Goal: Information Seeking & Learning: Learn about a topic

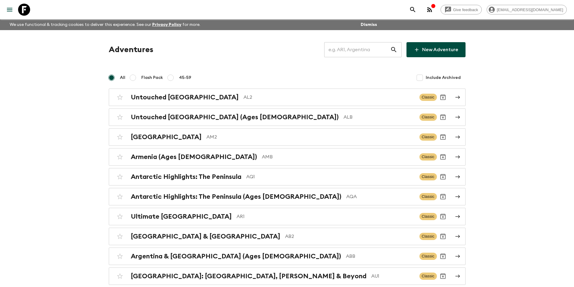
click at [355, 47] on input "text" at bounding box center [357, 49] width 66 height 17
click at [367, 54] on input "text" at bounding box center [357, 49] width 66 height 17
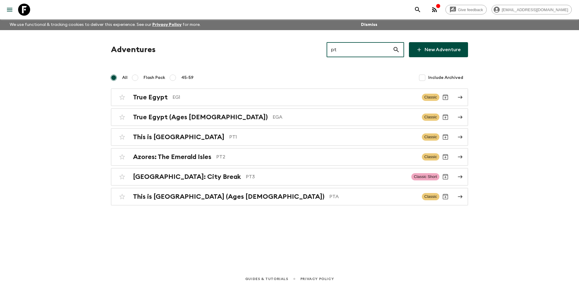
type input "pt2"
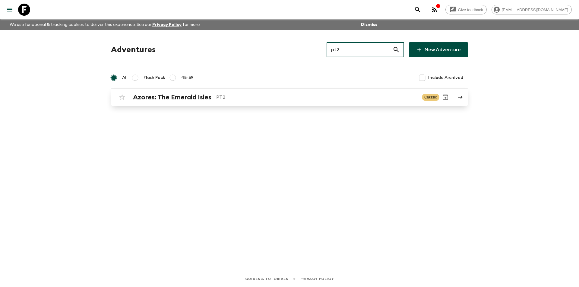
click at [363, 104] on link "Azores: The Emerald Isles PT2 Classic" at bounding box center [289, 97] width 357 height 17
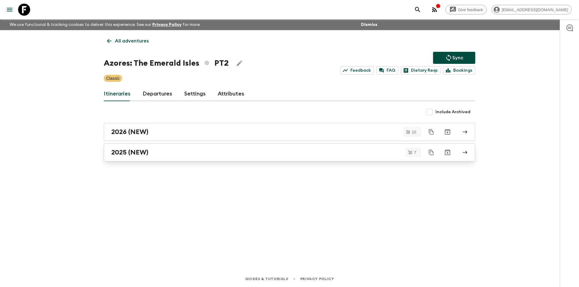
click at [213, 157] on link "2025 (NEW)" at bounding box center [289, 152] width 371 height 18
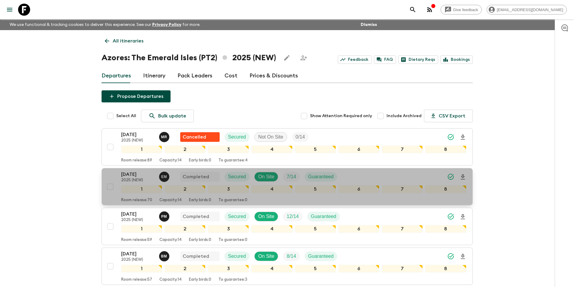
click at [134, 173] on p "21 Aug 2025" at bounding box center [137, 174] width 33 height 7
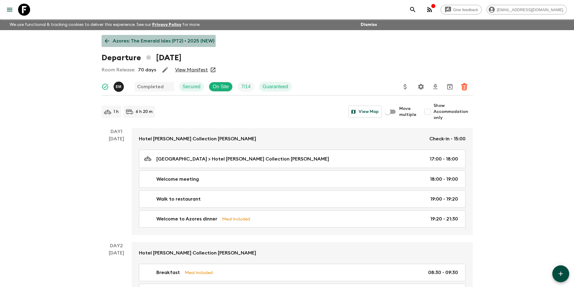
click at [107, 42] on icon at bounding box center [107, 41] width 7 height 7
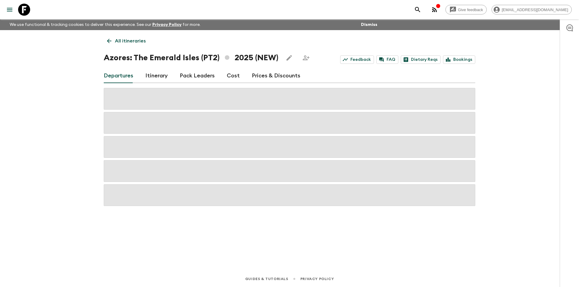
click at [232, 81] on link "Cost" at bounding box center [233, 76] width 13 height 14
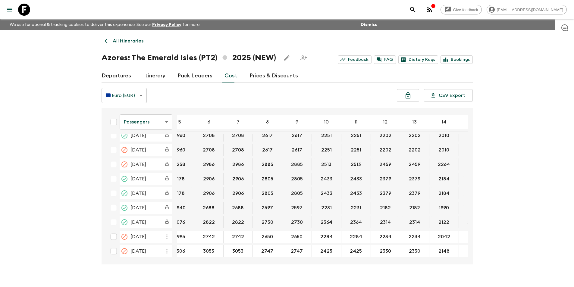
scroll to position [125, 42]
click at [151, 122] on body "Give feedback kavita@flashpack.com We use functional & tracking cookies to deli…" at bounding box center [287, 149] width 574 height 298
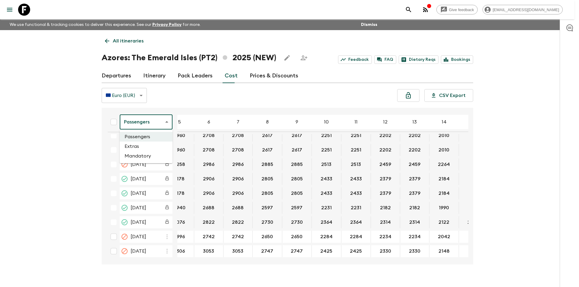
click at [153, 147] on li "Extras" at bounding box center [146, 147] width 53 height 10
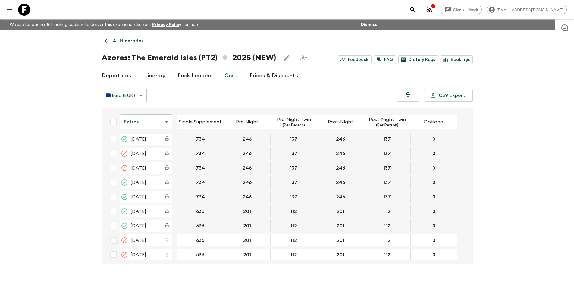
scroll to position [123, 0]
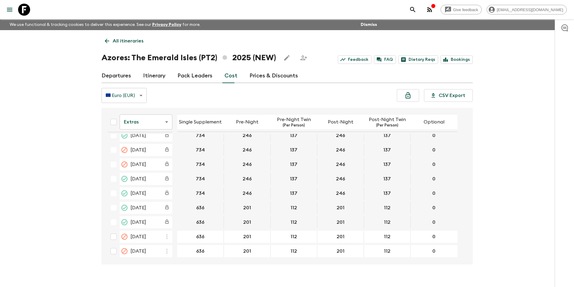
click at [27, 11] on icon at bounding box center [24, 10] width 12 height 12
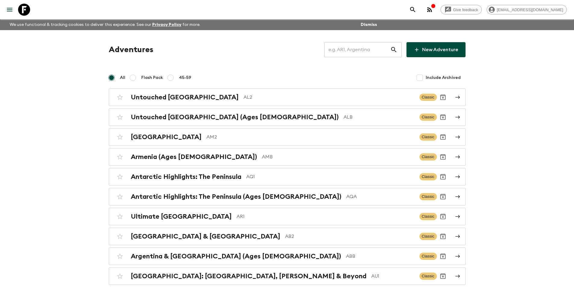
click at [345, 50] on input "text" at bounding box center [357, 49] width 66 height 17
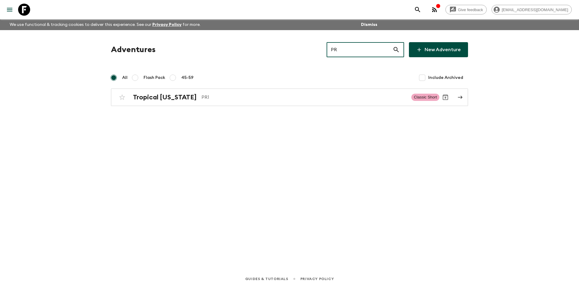
type input "PR1"
click at [351, 96] on p "PR1" at bounding box center [303, 97] width 205 height 7
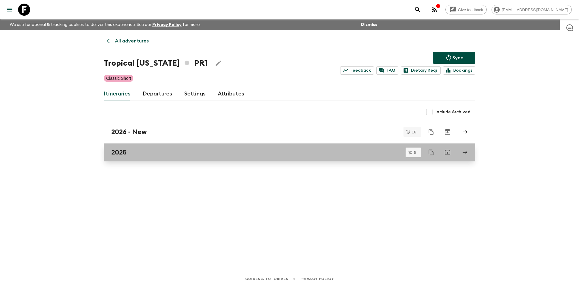
click at [142, 156] on div "2025" at bounding box center [283, 153] width 345 height 8
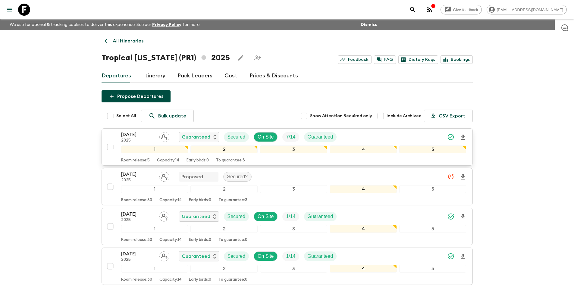
click at [126, 137] on p "[DATE]" at bounding box center [137, 134] width 33 height 7
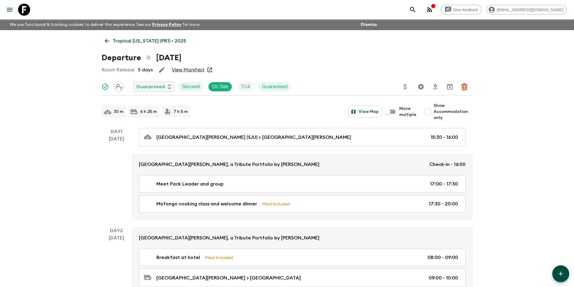
click at [106, 44] on link "Tropical Puerto Rico (PR1) • 2025" at bounding box center [146, 41] width 88 height 12
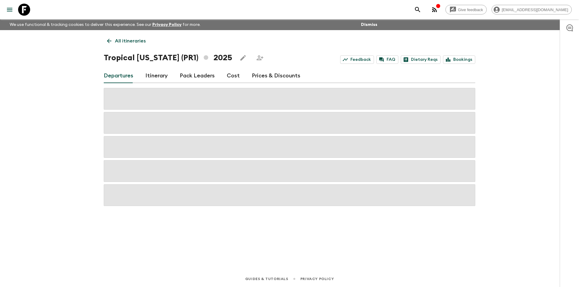
click at [238, 78] on div "Departures Itinerary Pack Leaders Cost Prices & Discounts" at bounding box center [289, 76] width 371 height 14
click at [234, 81] on link "Cost" at bounding box center [233, 76] width 13 height 14
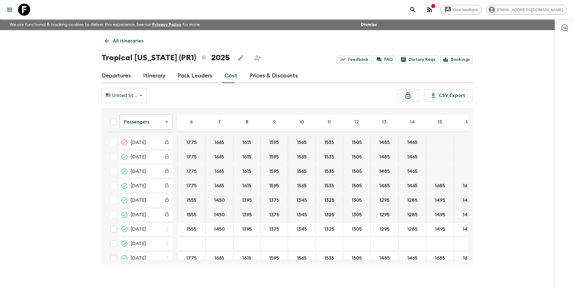
scroll to position [0, 53]
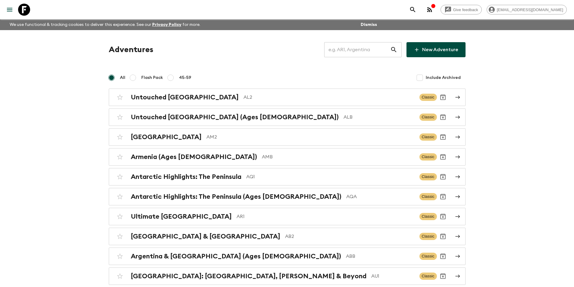
click at [356, 50] on input "text" at bounding box center [357, 49] width 66 height 17
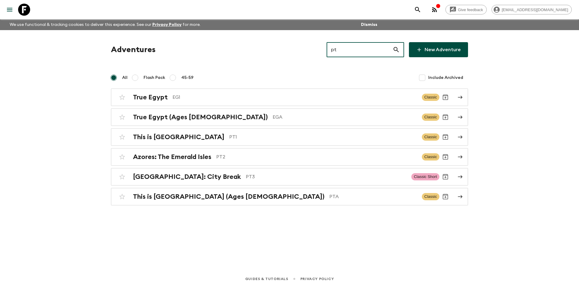
type input "pt3"
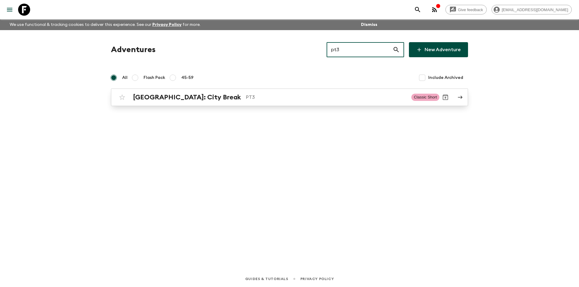
click at [338, 104] on link "Lisbon: City Break PT3 Classic Short" at bounding box center [289, 97] width 357 height 17
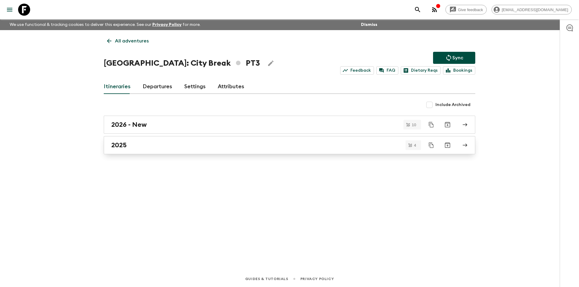
click at [169, 143] on div "2025" at bounding box center [283, 145] width 345 height 8
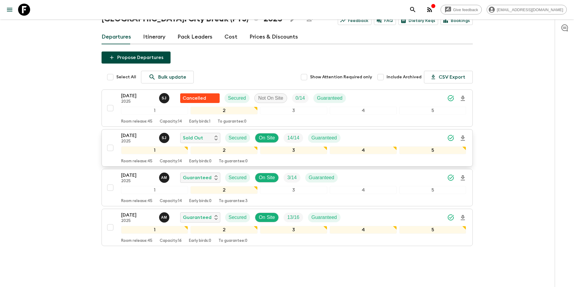
scroll to position [53, 0]
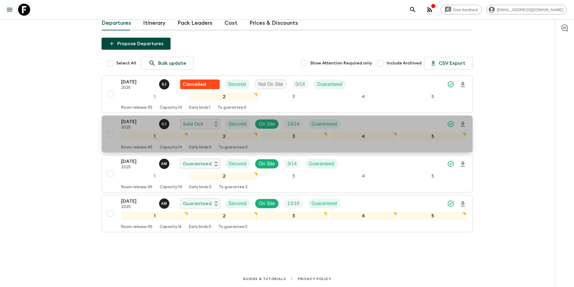
click at [137, 119] on p "14 Oct 2025" at bounding box center [137, 121] width 33 height 7
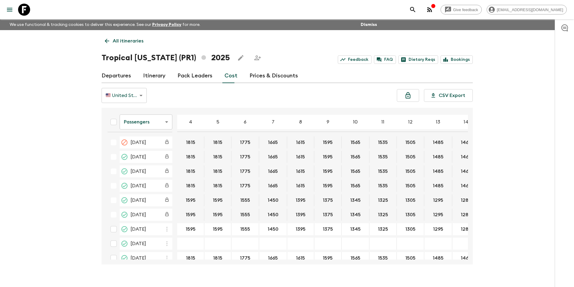
click at [121, 99] on body "Give feedback [EMAIL_ADDRESS][DOMAIN_NAME] We use functional & tracking cookies…" at bounding box center [287, 149] width 574 height 298
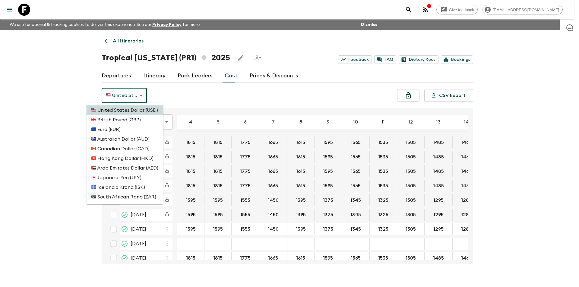
click at [187, 103] on div at bounding box center [289, 143] width 579 height 287
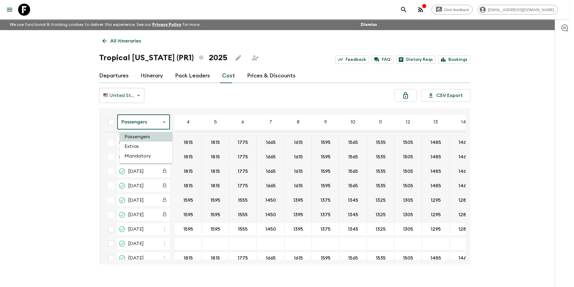
click at [146, 128] on body "Give feedback [EMAIL_ADDRESS][DOMAIN_NAME] We use functional & tracking cookies…" at bounding box center [287, 149] width 574 height 298
click at [141, 142] on li "Extras" at bounding box center [146, 147] width 53 height 10
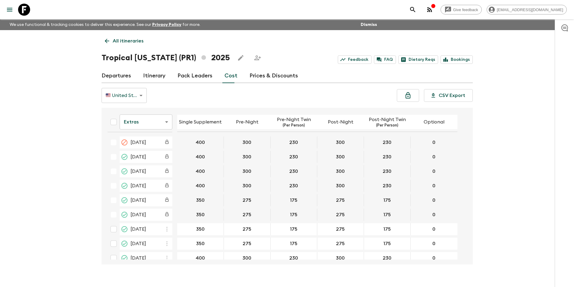
scroll to position [36, 0]
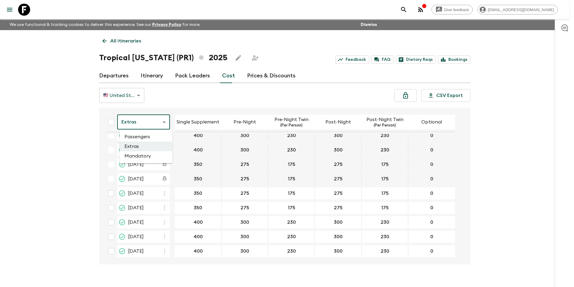
click at [155, 120] on body "Give feedback [EMAIL_ADDRESS][DOMAIN_NAME] We use functional & tracking cookies…" at bounding box center [287, 149] width 574 height 298
click at [151, 155] on li "Mandatory" at bounding box center [146, 156] width 53 height 10
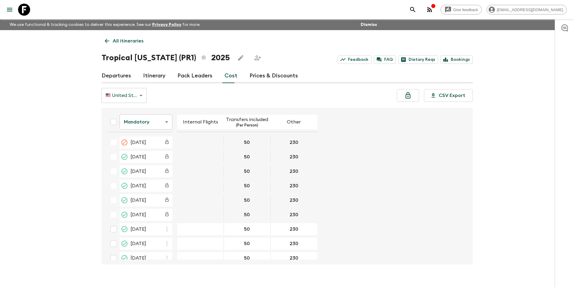
click at [145, 123] on body "Give feedback [EMAIL_ADDRESS][DOMAIN_NAME] We use functional & tracking cookies…" at bounding box center [287, 149] width 574 height 298
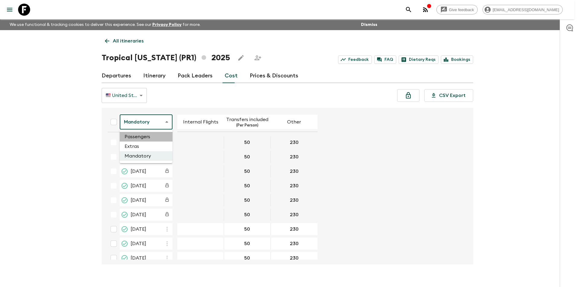
click at [155, 139] on li "Passengers" at bounding box center [146, 137] width 53 height 10
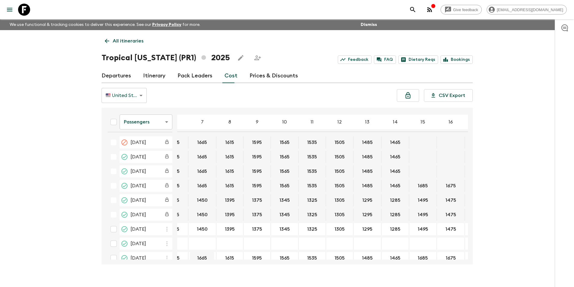
scroll to position [0, 70]
click at [145, 129] on body "Give feedback [EMAIL_ADDRESS][DOMAIN_NAME] We use functional & tracking cookies…" at bounding box center [289, 149] width 579 height 298
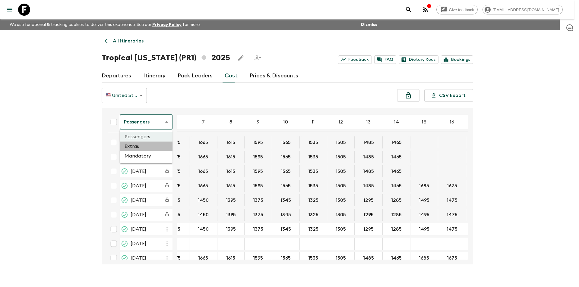
click at [141, 149] on li "Extras" at bounding box center [146, 147] width 53 height 10
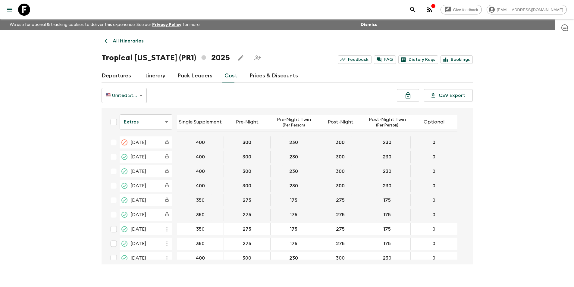
click at [179, 260] on div "Extras extrasCost ​ Single Supplement Pre-Night Pre-Night Twin (Per Person) Pos…" at bounding box center [287, 186] width 371 height 157
click at [146, 122] on body "Give feedback [EMAIL_ADDRESS][DOMAIN_NAME] We use functional & tracking cookies…" at bounding box center [287, 149] width 574 height 298
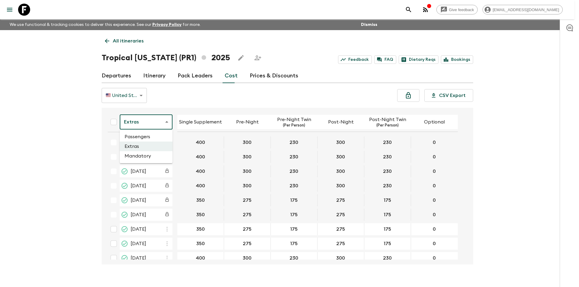
click at [128, 135] on li "Passengers" at bounding box center [146, 137] width 53 height 10
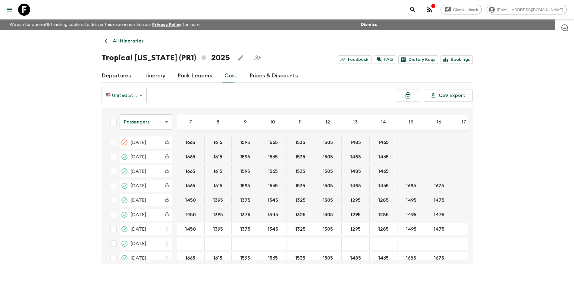
scroll to position [0, 77]
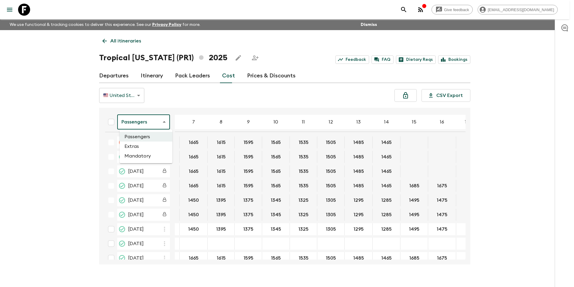
click at [152, 121] on body "Give feedback [EMAIL_ADDRESS][DOMAIN_NAME] We use functional & tracking cookies…" at bounding box center [287, 149] width 574 height 298
click at [151, 153] on li "Mandatory" at bounding box center [146, 156] width 53 height 10
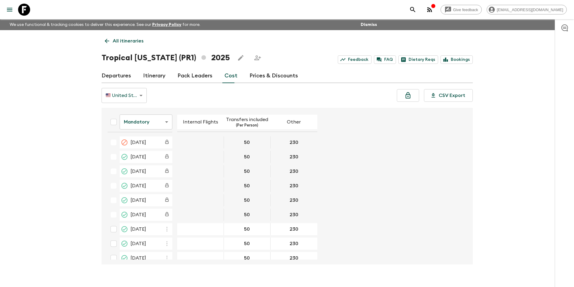
click at [147, 122] on body "Give feedback [EMAIL_ADDRESS][DOMAIN_NAME] We use functional & tracking cookies…" at bounding box center [287, 149] width 574 height 298
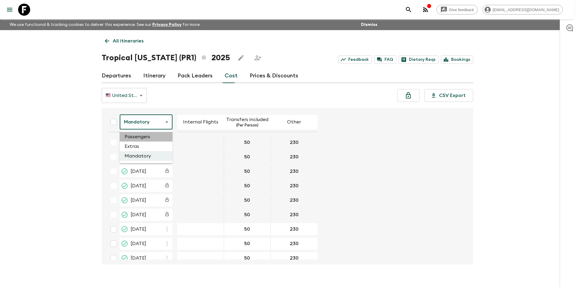
click at [153, 138] on li "Passengers" at bounding box center [146, 137] width 53 height 10
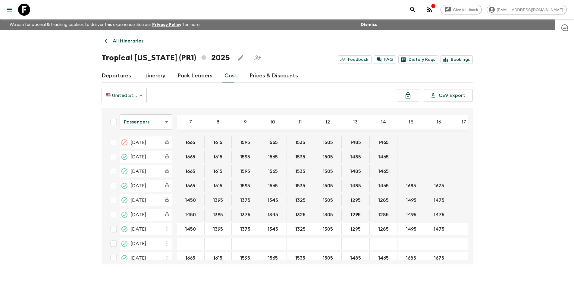
scroll to position [0, 91]
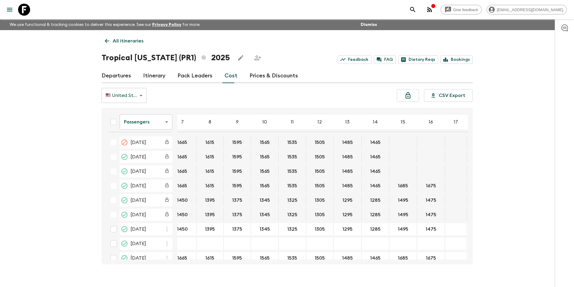
click at [152, 126] on body "Give feedback [EMAIL_ADDRESS][DOMAIN_NAME] We use functional & tracking cookies…" at bounding box center [287, 149] width 574 height 298
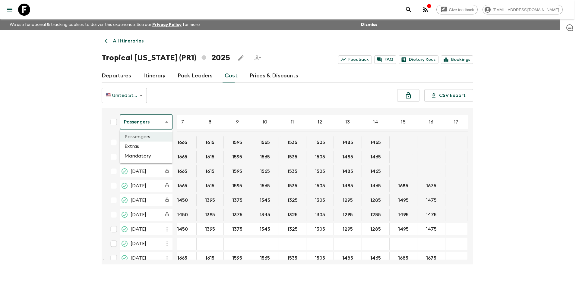
click at [147, 154] on li "Mandatory" at bounding box center [146, 156] width 53 height 10
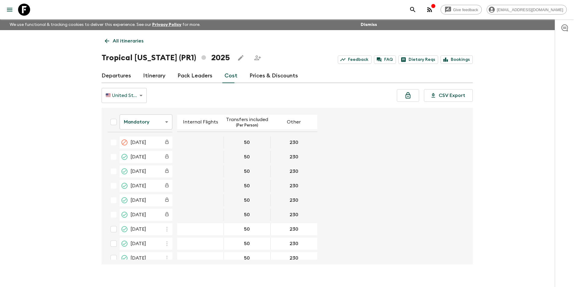
click at [25, 9] on icon at bounding box center [24, 10] width 12 height 12
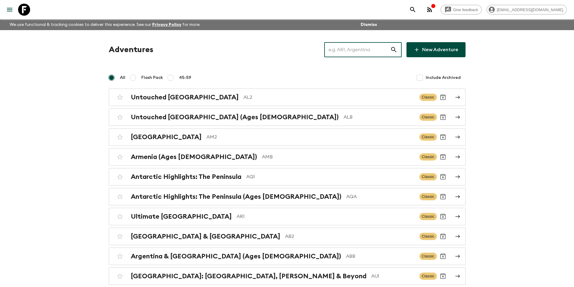
click at [351, 57] on input "text" at bounding box center [357, 49] width 66 height 17
click at [338, 55] on input "text" at bounding box center [357, 49] width 66 height 17
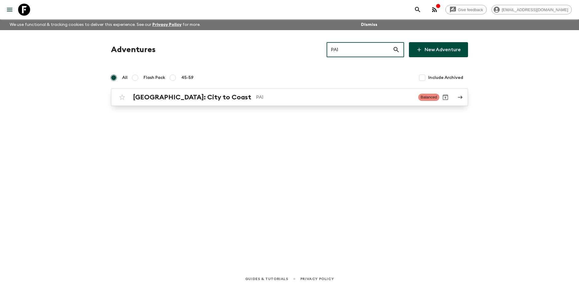
type input "PA1"
click at [306, 101] on div "[GEOGRAPHIC_DATA]: City to Coast PA1 Balanced" at bounding box center [277, 97] width 323 height 12
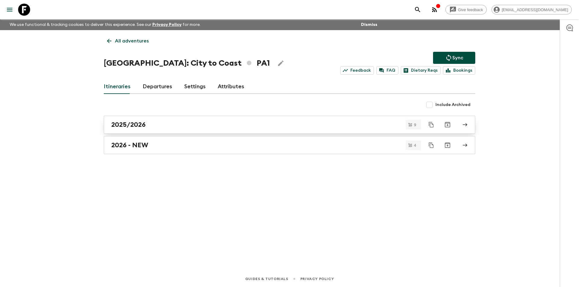
click at [174, 121] on div "2025/2026" at bounding box center [283, 125] width 345 height 8
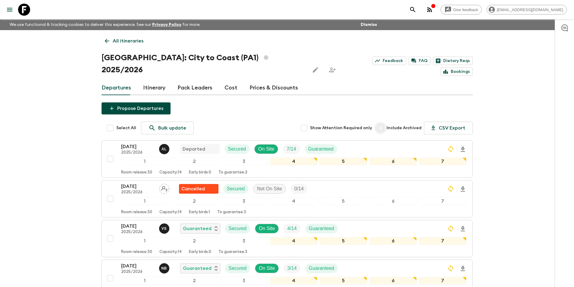
click at [383, 122] on input "Include Archived" at bounding box center [381, 128] width 12 height 12
click at [381, 122] on input "Include Archived" at bounding box center [381, 128] width 12 height 12
checkbox input "false"
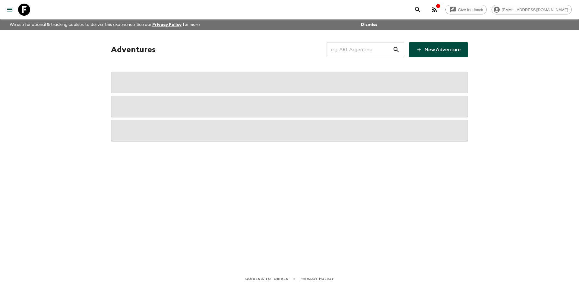
click at [352, 45] on input "text" at bounding box center [359, 49] width 66 height 17
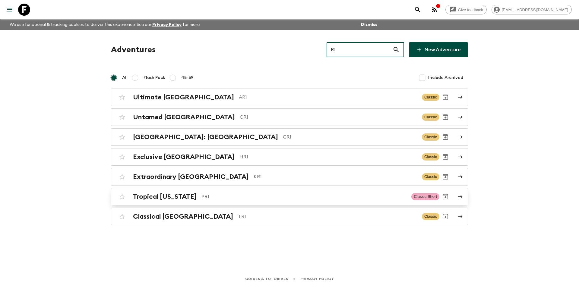
type input "R1"
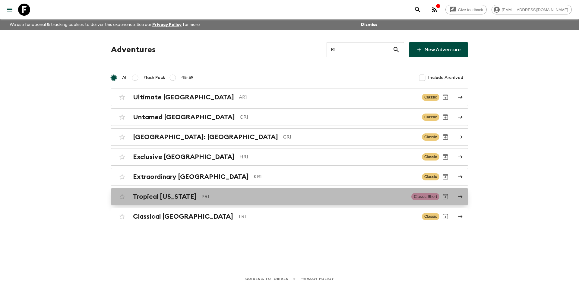
click at [241, 194] on p "PR1" at bounding box center [303, 196] width 205 height 7
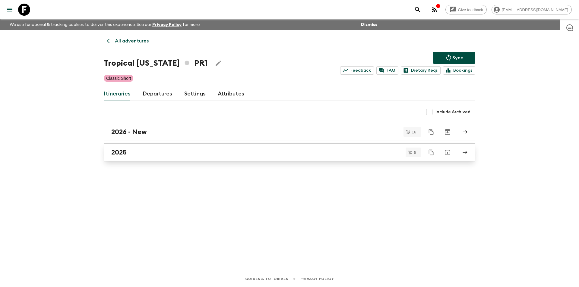
click at [157, 161] on link "2025" at bounding box center [289, 152] width 371 height 18
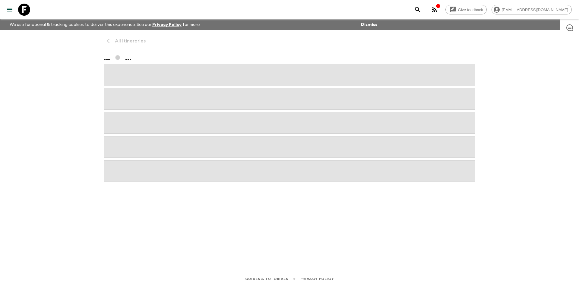
click at [160, 153] on span at bounding box center [289, 147] width 371 height 22
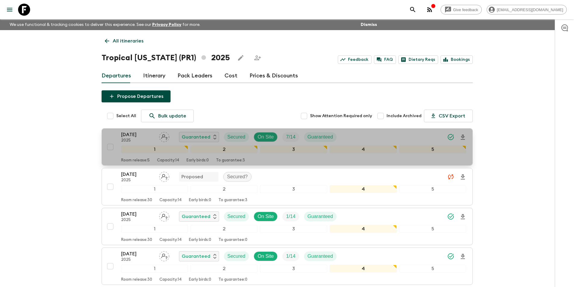
click at [125, 141] on p "2025" at bounding box center [137, 140] width 33 height 5
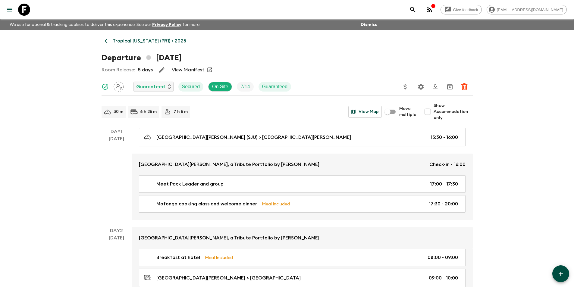
click at [23, 11] on icon at bounding box center [24, 10] width 12 height 12
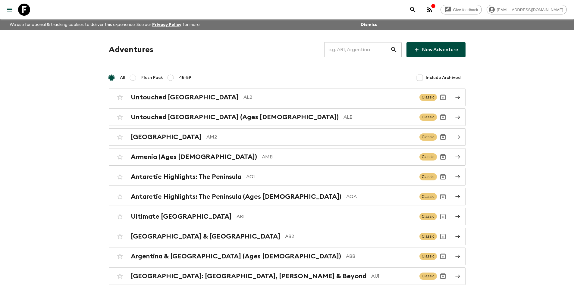
click at [364, 53] on input "text" at bounding box center [357, 49] width 66 height 17
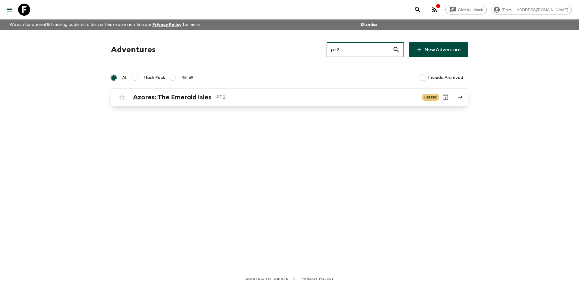
type input "pt2"
click at [241, 90] on link "Azores: The Emerald Isles PT2 Classic" at bounding box center [289, 97] width 357 height 17
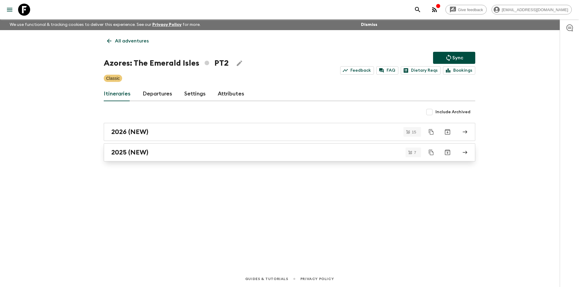
click at [164, 149] on div "2025 (NEW)" at bounding box center [283, 153] width 345 height 8
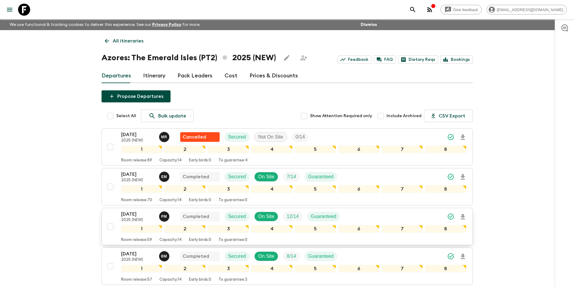
click at [129, 216] on p "23 Aug 2025" at bounding box center [137, 214] width 33 height 7
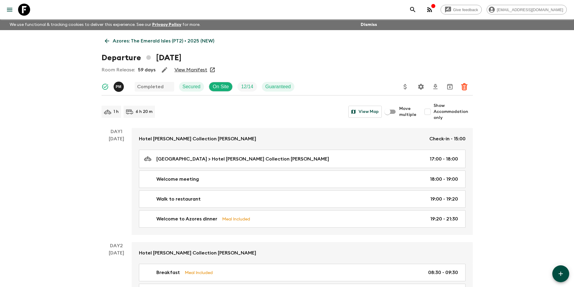
click at [108, 43] on icon at bounding box center [107, 41] width 7 height 7
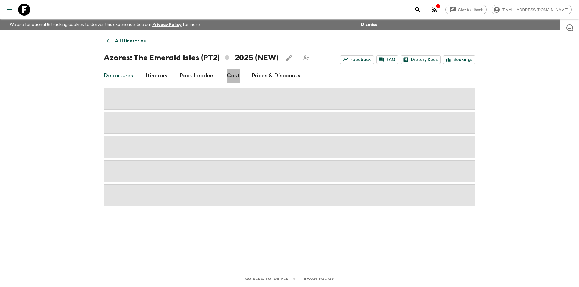
click at [229, 82] on link "Cost" at bounding box center [233, 76] width 13 height 14
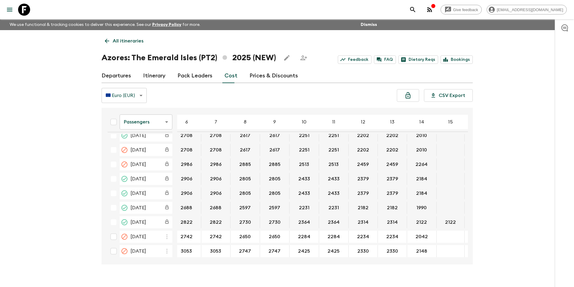
scroll to position [125, 79]
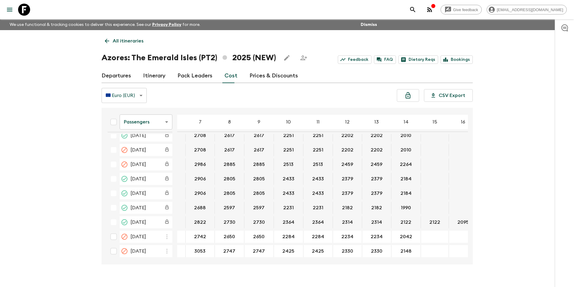
click at [146, 120] on body "Give feedback kavita@flashpack.com We use functional & tracking cookies to deli…" at bounding box center [287, 149] width 574 height 298
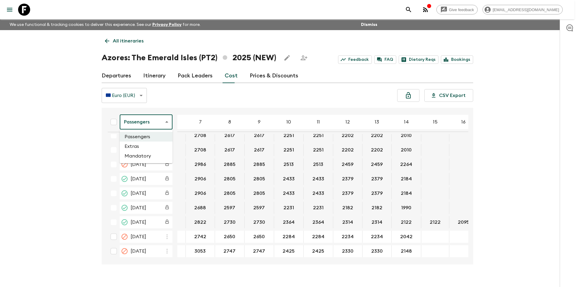
click at [150, 149] on li "Extras" at bounding box center [146, 147] width 53 height 10
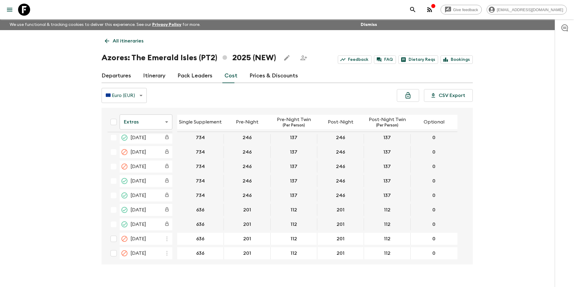
scroll to position [123, 0]
click at [145, 123] on body "Give feedback kavita@flashpack.com We use functional & tracking cookies to deli…" at bounding box center [287, 149] width 574 height 298
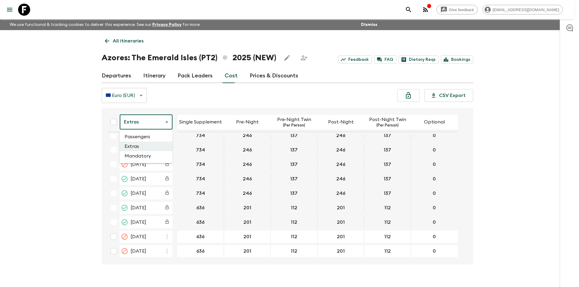
click at [148, 135] on li "Passengers" at bounding box center [146, 137] width 53 height 10
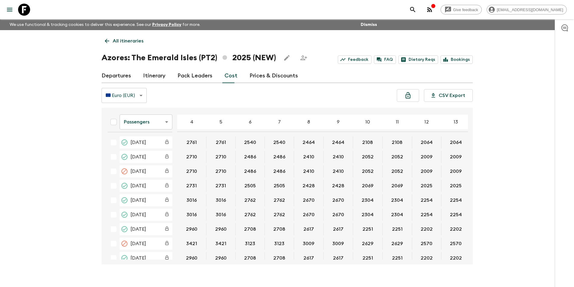
scroll to position [125, 0]
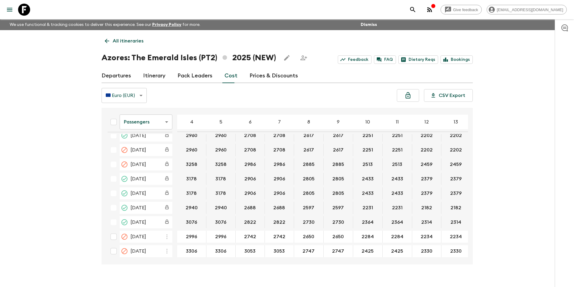
click at [21, 8] on icon at bounding box center [24, 10] width 12 height 12
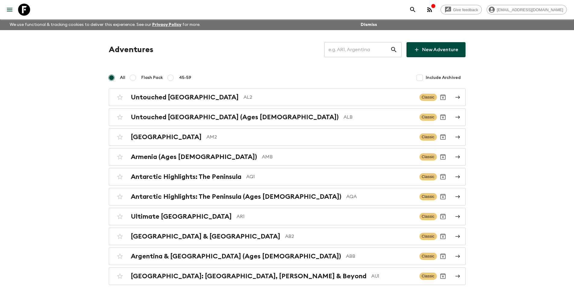
click at [355, 57] on input "text" at bounding box center [357, 49] width 66 height 17
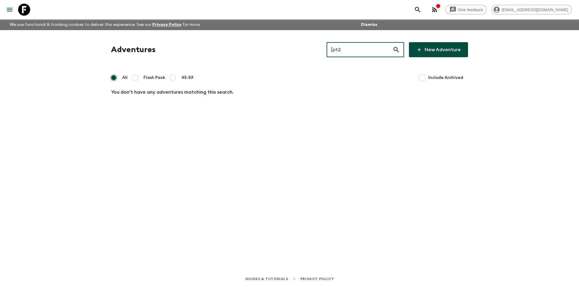
type input "pt2"
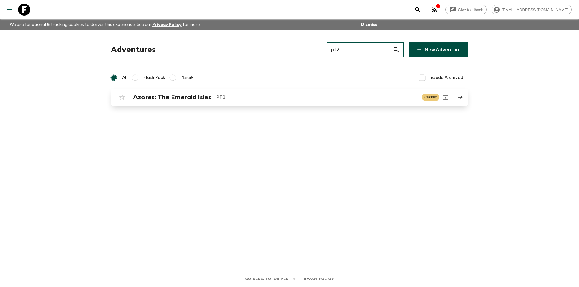
click at [333, 90] on link "Azores: The Emerald Isles PT2 Classic" at bounding box center [289, 97] width 357 height 17
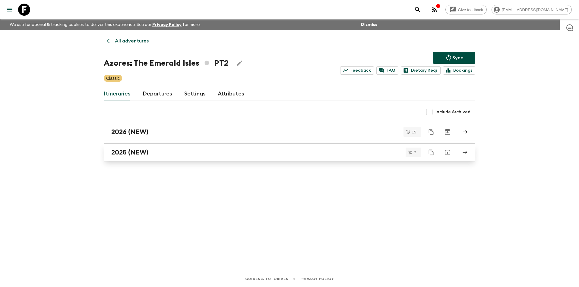
click at [152, 150] on div "2025 (NEW)" at bounding box center [283, 153] width 345 height 8
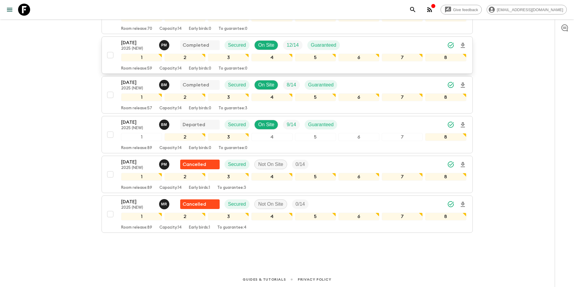
scroll to position [172, 0]
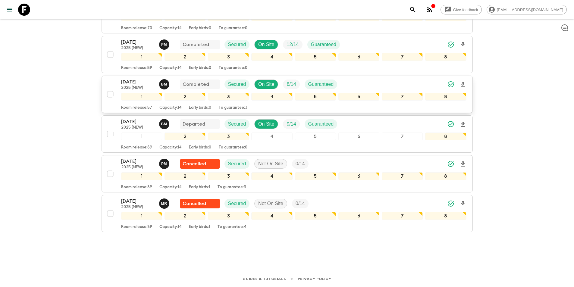
click at [130, 82] on p "06 Sep 2025" at bounding box center [137, 81] width 33 height 7
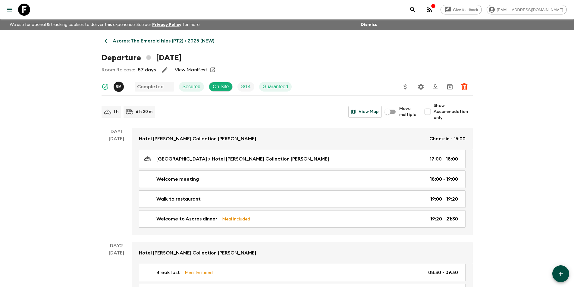
click at [103, 40] on link "Azores: The Emerald Isles (PT2) • 2025 (NEW)" at bounding box center [160, 41] width 116 height 12
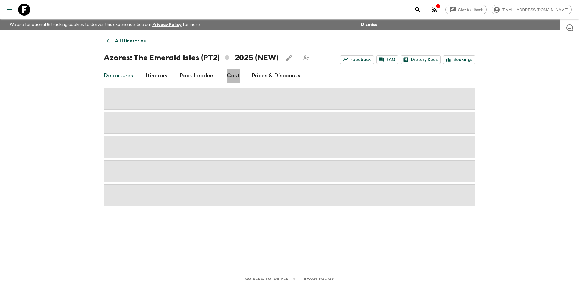
click at [230, 81] on link "Cost" at bounding box center [233, 76] width 13 height 14
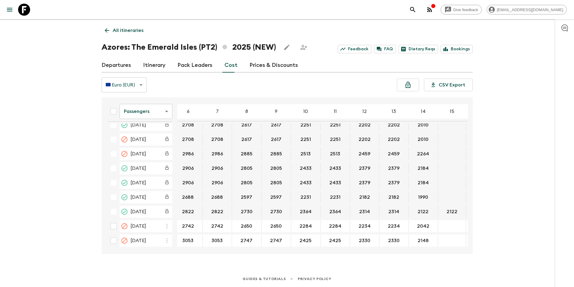
scroll to position [125, 62]
click at [147, 114] on body "Give feedback kavita@flashpack.com We use functional & tracking cookies to deli…" at bounding box center [287, 138] width 574 height 298
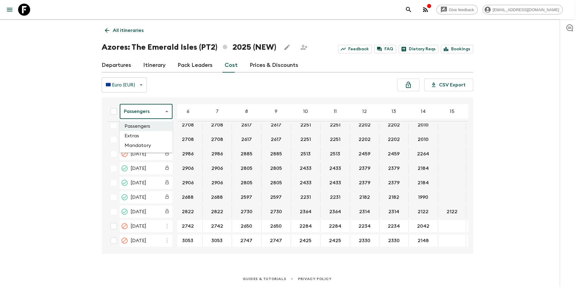
click at [140, 136] on li "Extras" at bounding box center [146, 136] width 53 height 10
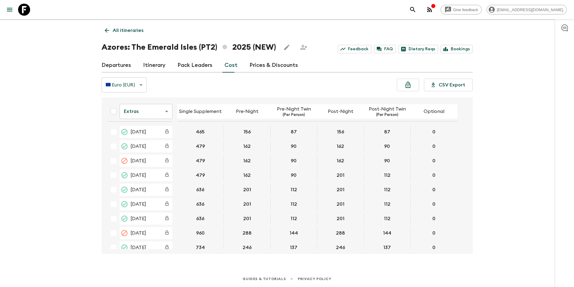
scroll to position [123, 0]
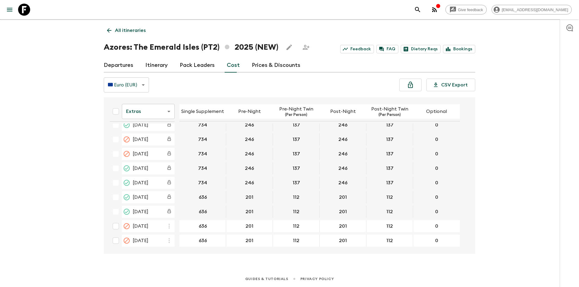
click at [152, 113] on body "Give feedback kavita@flashpack.com We use functional & tracking cookies to deli…" at bounding box center [289, 138] width 579 height 298
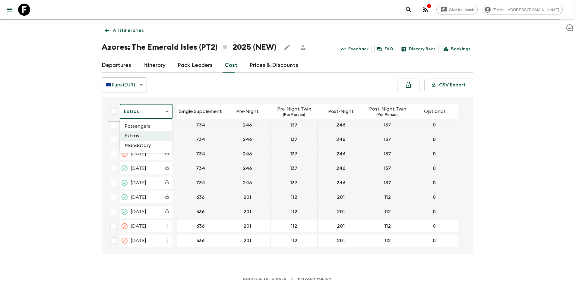
click at [149, 130] on li "Passengers" at bounding box center [146, 126] width 53 height 10
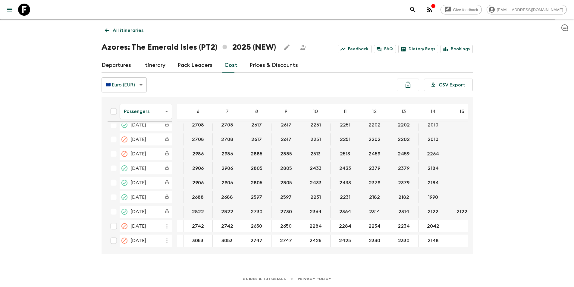
scroll to position [125, 70]
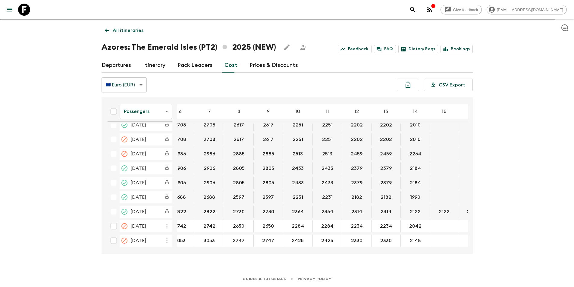
click at [26, 11] on icon at bounding box center [24, 10] width 12 height 12
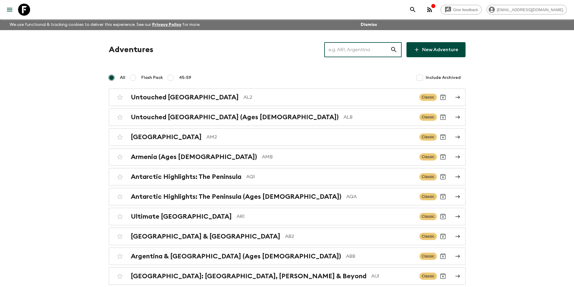
click at [357, 57] on input "text" at bounding box center [357, 49] width 66 height 17
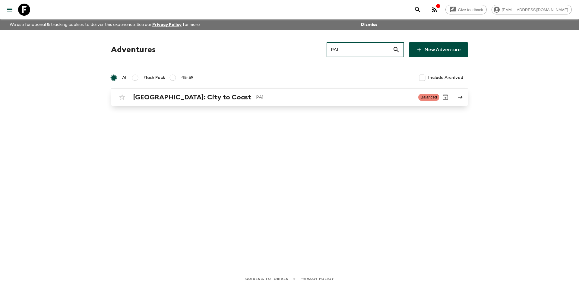
type input "PA1"
click at [256, 100] on p "PA1" at bounding box center [334, 97] width 157 height 7
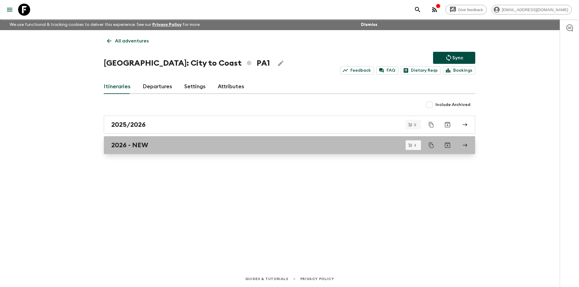
click at [174, 146] on div "2026 - NEW" at bounding box center [283, 145] width 345 height 8
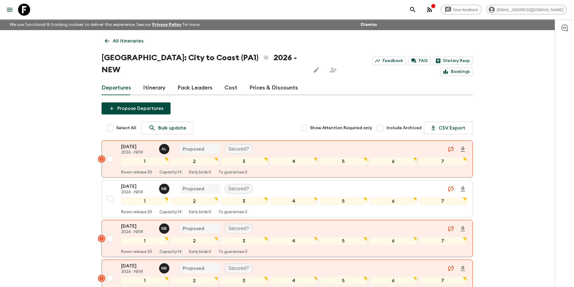
click at [111, 40] on link "All itineraries" at bounding box center [124, 41] width 45 height 12
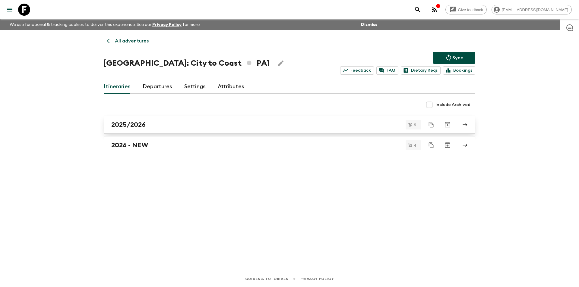
click at [164, 127] on div "2025/2026" at bounding box center [283, 125] width 345 height 8
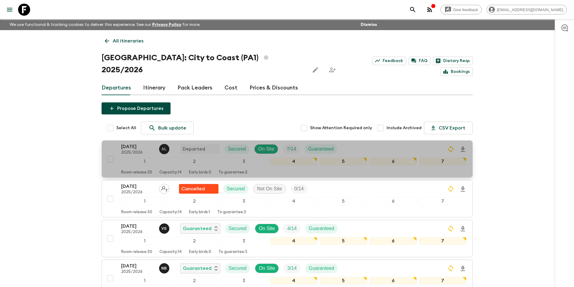
click at [127, 150] on p "2025/2026" at bounding box center [137, 152] width 33 height 5
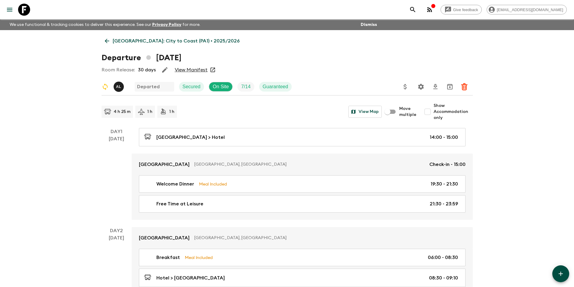
click at [109, 39] on icon at bounding box center [107, 41] width 7 height 7
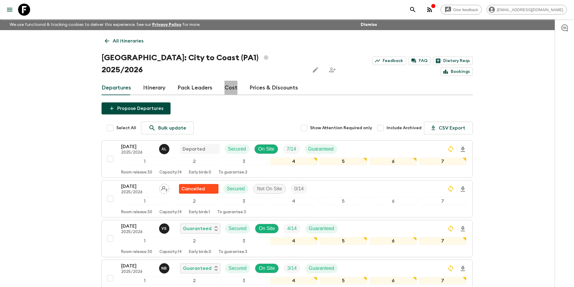
click at [225, 81] on link "Cost" at bounding box center [231, 88] width 13 height 14
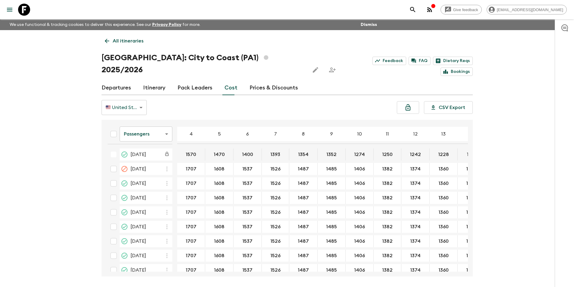
click at [143, 122] on body "Give feedback kavita@flashpack.com We use functional & tracking cookies to deli…" at bounding box center [287, 155] width 574 height 310
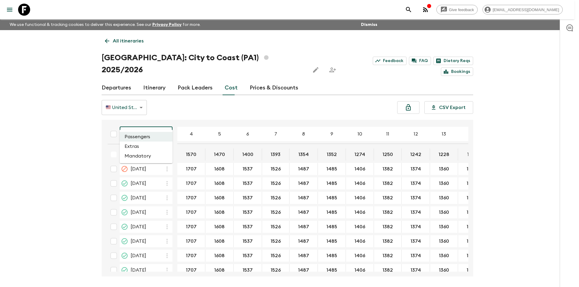
click at [146, 148] on li "Extras" at bounding box center [146, 147] width 53 height 10
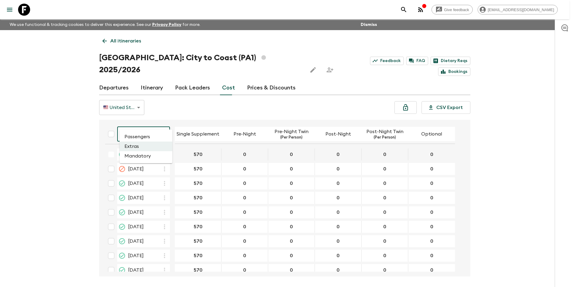
click at [154, 127] on body "Give feedback kavita@flashpack.com We use functional & tracking cookies to deli…" at bounding box center [287, 155] width 574 height 310
click at [157, 158] on li "Mandatory" at bounding box center [146, 156] width 53 height 10
